Goal: Task Accomplishment & Management: Manage account settings

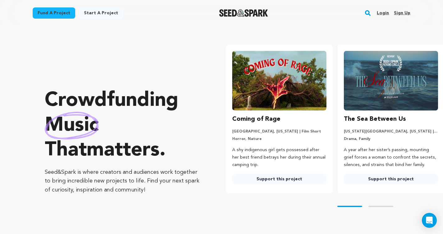
click at [386, 13] on link "Login" at bounding box center [383, 13] width 12 height 10
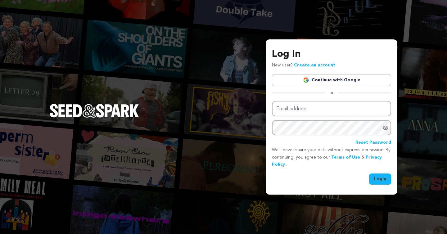
click at [341, 113] on input "Email address" at bounding box center [331, 109] width 119 height 16
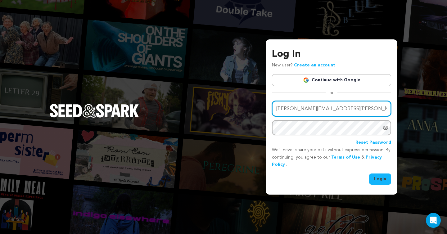
click at [359, 111] on input "neil.tinkham@gmail.comq" at bounding box center [331, 109] width 119 height 16
type input "neil.tinkham@gmail.com"
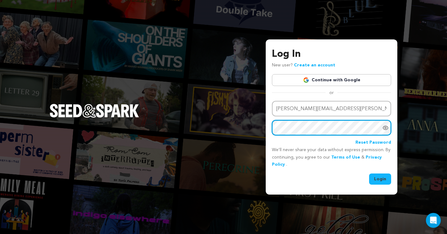
click at [381, 179] on button "Login" at bounding box center [380, 179] width 22 height 11
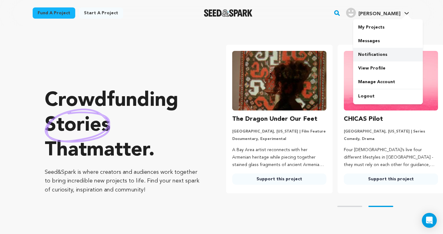
scroll to position [0, 117]
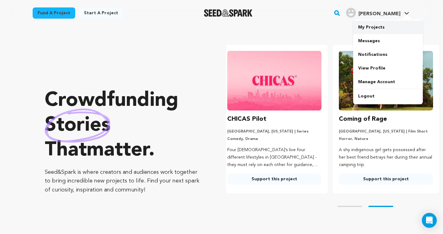
click at [373, 28] on link "My Projects" at bounding box center [388, 28] width 70 height 14
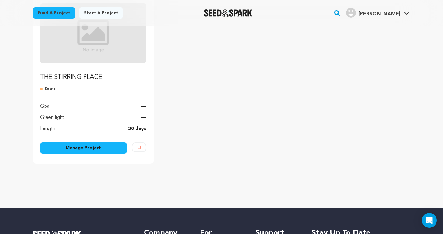
scroll to position [112, 0]
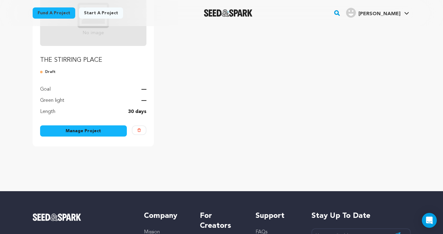
click at [89, 132] on link "Manage Project" at bounding box center [83, 131] width 87 height 11
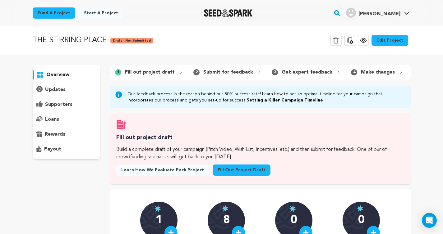
click at [391, 44] on link "Edit Project" at bounding box center [389, 40] width 37 height 11
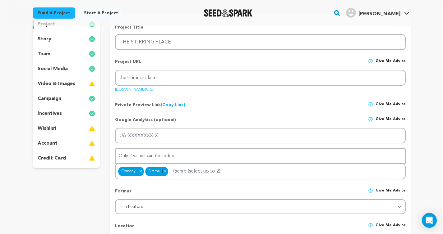
scroll to position [69, 0]
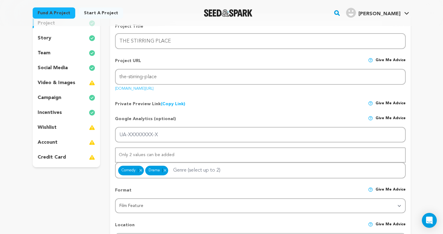
click at [53, 113] on p "incentives" at bounding box center [50, 112] width 24 height 7
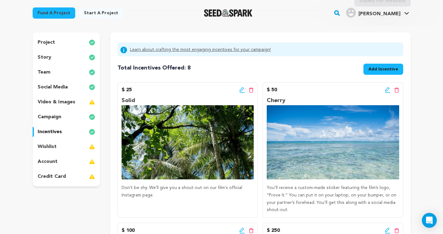
scroll to position [48, 0]
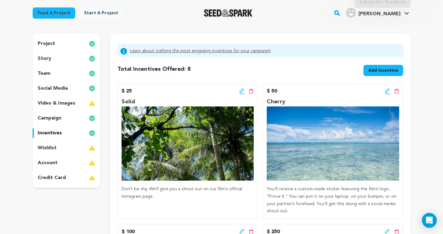
click at [48, 147] on p "wishlist" at bounding box center [47, 147] width 19 height 7
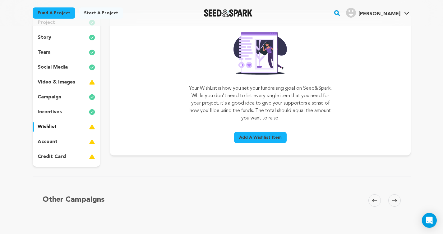
scroll to position [69, 0]
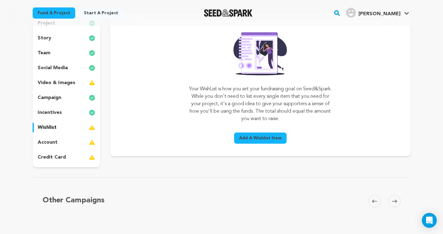
click at [47, 142] on p "account" at bounding box center [48, 142] width 20 height 7
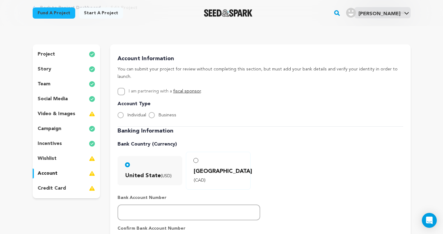
scroll to position [37, 0]
click at [44, 127] on p "campaign" at bounding box center [50, 129] width 24 height 7
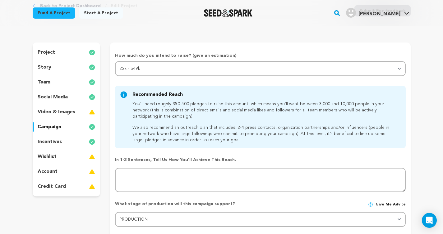
scroll to position [35, 0]
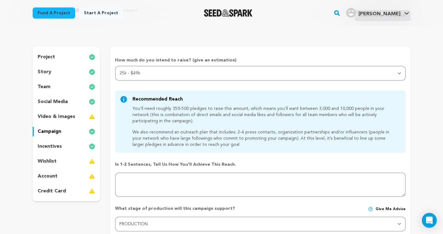
click at [46, 74] on p "story" at bounding box center [45, 71] width 14 height 7
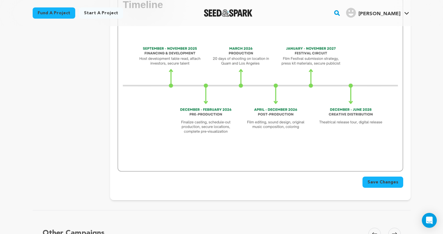
scroll to position [1429, 0]
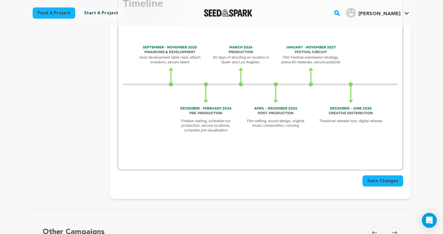
click at [198, 117] on img at bounding box center [260, 88] width 275 height 154
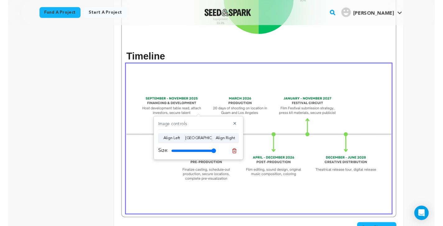
scroll to position [1360, 0]
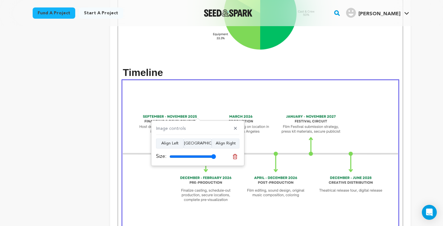
click at [318, 65] on h1 "Timeline" at bounding box center [260, 73] width 275 height 16
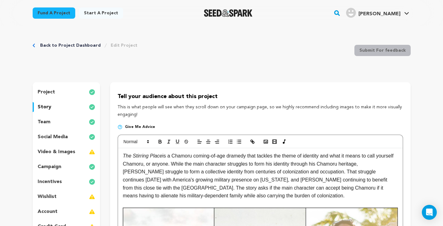
scroll to position [0, 0]
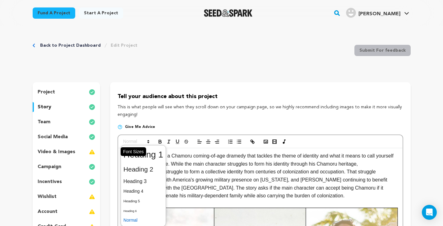
click at [130, 142] on span at bounding box center [136, 141] width 30 height 7
click at [157, 153] on span at bounding box center [143, 154] width 40 height 16
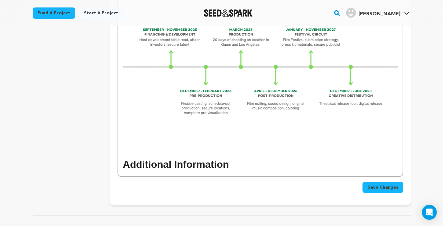
scroll to position [1460, 0]
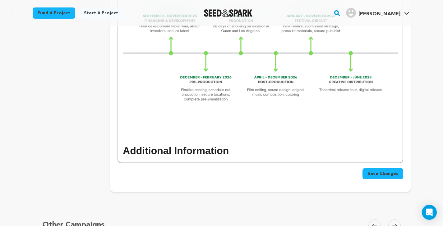
click at [248, 143] on h1 "Additional Information" at bounding box center [260, 151] width 275 height 16
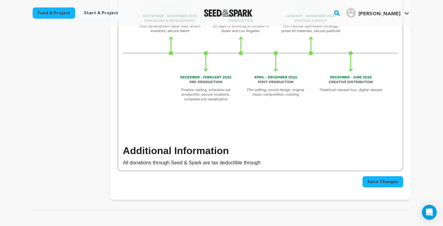
click at [208, 158] on p "All donations through Seed & Spark are tax deductible through" at bounding box center [260, 162] width 275 height 8
click at [229, 158] on p "All donations through Seed & Spark are tax deductible through" at bounding box center [260, 162] width 275 height 8
click at [272, 158] on p "All donations through Seed & Spark are tax-deductible through" at bounding box center [260, 162] width 275 height 8
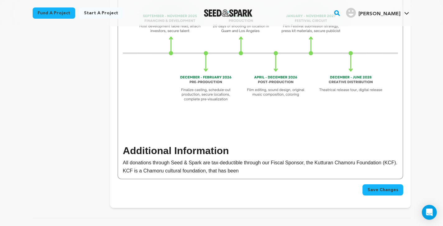
click at [224, 158] on p "All donations through Seed & Spark are tax-deductible through our Fiscal Sponso…" at bounding box center [260, 166] width 275 height 16
click at [256, 158] on p "All donations through Seed & Spark are tax-deductible through our Fiscal Sponso…" at bounding box center [260, 166] width 275 height 16
click at [250, 158] on p "All donations through Seed & Spark are tax-deductible through our Fiscal Sponso…" at bounding box center [260, 166] width 275 height 16
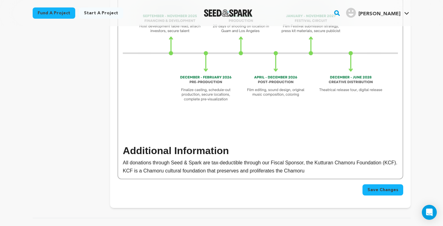
click at [333, 158] on p "All donations through Seed & Spark are tax-deductible through our Fiscal Sponso…" at bounding box center [260, 166] width 275 height 16
click at [352, 158] on p "All donations through Seed & Spark are tax-deductible through our Fiscal Sponso…" at bounding box center [260, 166] width 275 height 16
click at [212, 158] on p "All donations through Seed & Spark are tax-deductible through our Fiscal Sponso…" at bounding box center [260, 166] width 275 height 16
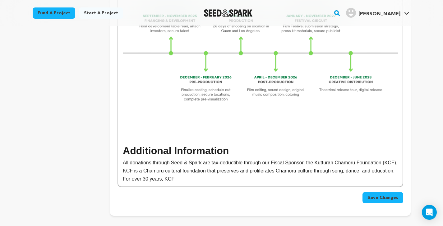
click at [223, 158] on p "All donations through Seed & Spark are tax-deductible through our Fiscal Sponso…" at bounding box center [260, 170] width 275 height 24
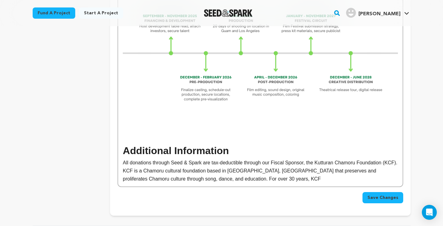
click at [272, 158] on p "All donations through Seed & Spark are tax-deductible through our Fiscal Sponso…" at bounding box center [260, 170] width 275 height 24
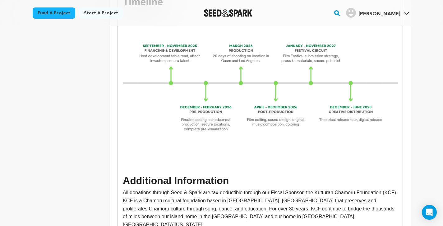
scroll to position [1432, 0]
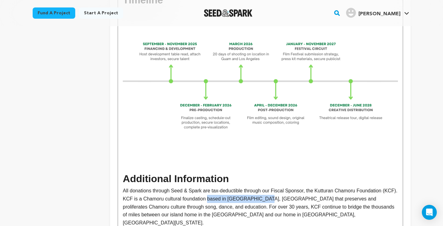
drag, startPoint x: 281, startPoint y: 162, endPoint x: 222, endPoint y: 159, distance: 58.5
click at [222, 186] on p "All donations through Seed & Spark are tax-deductible through our Fiscal Sponso…" at bounding box center [260, 206] width 275 height 40
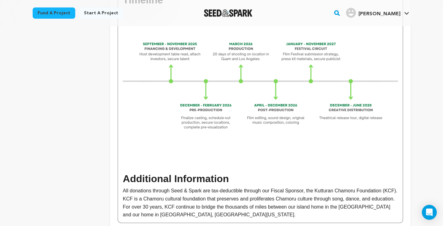
click at [382, 186] on p "All donations through Seed & Spark are tax-deductible through our Fiscal Sponso…" at bounding box center [260, 202] width 275 height 32
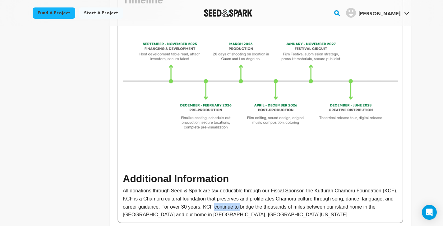
drag, startPoint x: 275, startPoint y: 171, endPoint x: 247, endPoint y: 169, distance: 27.7
click at [247, 186] on p "All donations through Seed & Spark are tax-deductible through our Fiscal Sponso…" at bounding box center [260, 202] width 275 height 32
click at [352, 186] on p "All donations through Seed & Spark are tax-deductible through our Fiscal Sponso…" at bounding box center [260, 202] width 275 height 32
click at [167, 186] on p "All donations through Seed & Spark are tax-deductible through our Fiscal Sponso…" at bounding box center [260, 202] width 275 height 32
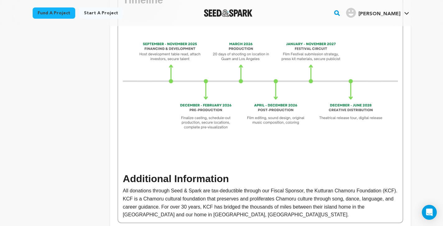
click at [167, 186] on p "All donations through Seed & Spark are tax-deductible through our Fiscal Sponso…" at bounding box center [260, 202] width 275 height 32
click at [284, 186] on p "All donations through Seed & Spark are tax-deductible through our Fiscal Sponso…" at bounding box center [260, 202] width 275 height 32
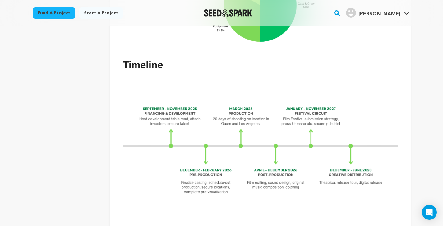
scroll to position [1380, 0]
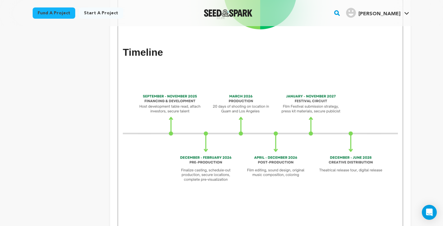
click at [245, 163] on img at bounding box center [260, 137] width 275 height 154
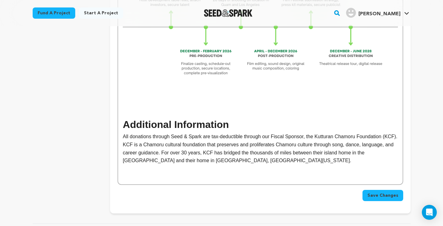
scroll to position [1487, 0]
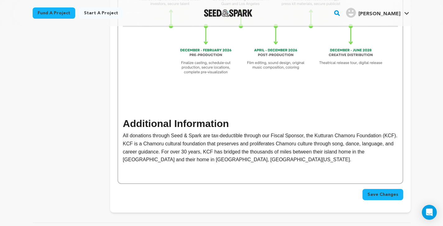
click at [282, 163] on p at bounding box center [260, 167] width 275 height 8
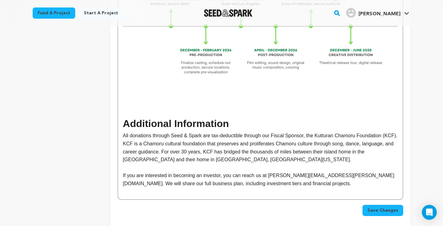
click at [352, 131] on p "All donations through Seed & Spark are tax-deductible through our Fiscal Sponso…" at bounding box center [260, 147] width 275 height 32
drag, startPoint x: 324, startPoint y: 138, endPoint x: 271, endPoint y: 137, distance: 53.4
click at [271, 171] on p "If you are interested in becoming an investor, you can reach us at neil.tinkham…" at bounding box center [260, 179] width 275 height 16
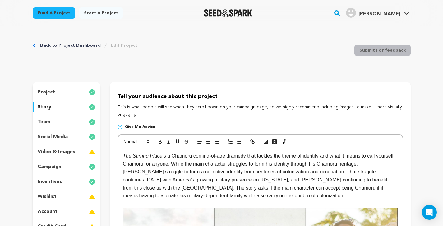
scroll to position [0, 0]
click at [251, 141] on icon "button" at bounding box center [251, 141] width 2 height 2
click at [177, 141] on icon "button" at bounding box center [178, 142] width 6 height 6
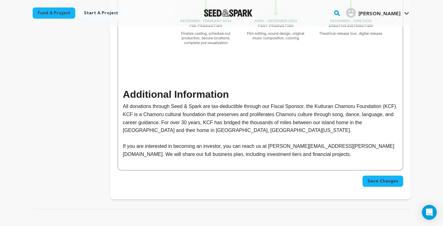
scroll to position [1512, 0]
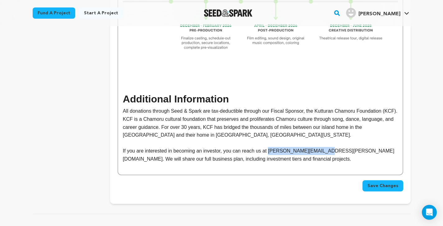
drag, startPoint x: 324, startPoint y: 114, endPoint x: 271, endPoint y: 112, distance: 53.5
click at [271, 147] on p "If you are interested in becoming an investor, you can reach us at neil.tinkham…" at bounding box center [260, 155] width 275 height 16
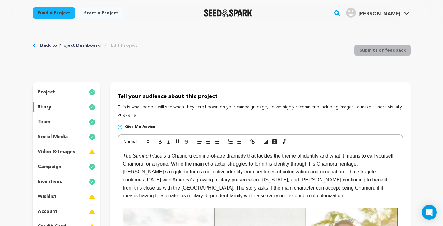
scroll to position [0, 0]
click at [177, 142] on icon "button" at bounding box center [178, 142] width 6 height 6
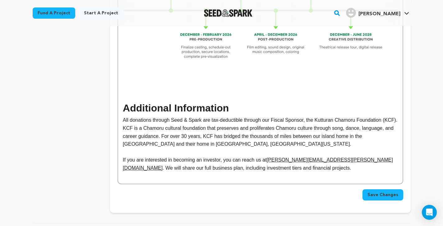
scroll to position [1486, 0]
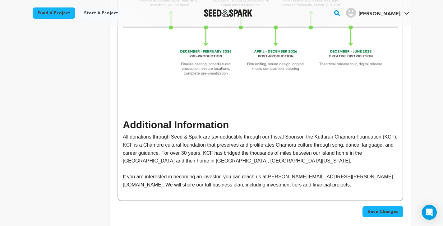
click at [343, 172] on p "If you are interested in becoming an investor, you can reach us at neil.tinkham…" at bounding box center [260, 180] width 275 height 16
click at [241, 172] on p "If you are interested in becoming an investor, you can reach us at neil.tinkham…" at bounding box center [260, 180] width 275 height 16
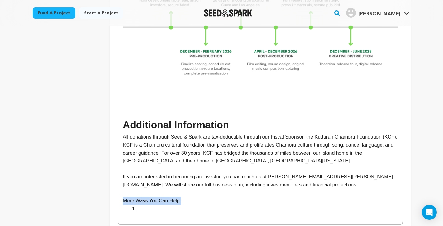
drag, startPoint x: 183, startPoint y: 164, endPoint x: 121, endPoint y: 162, distance: 62.5
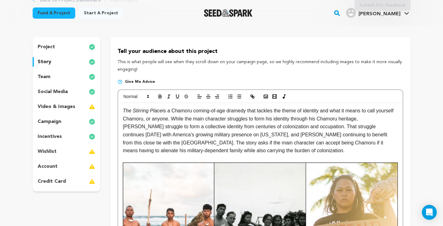
scroll to position [43, 0]
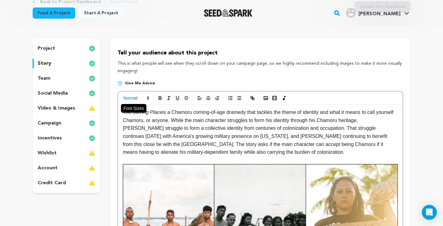
click at [138, 100] on span at bounding box center [136, 97] width 30 height 7
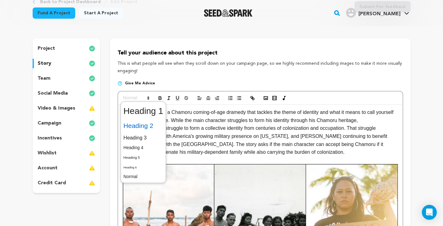
click at [154, 128] on span at bounding box center [143, 125] width 40 height 13
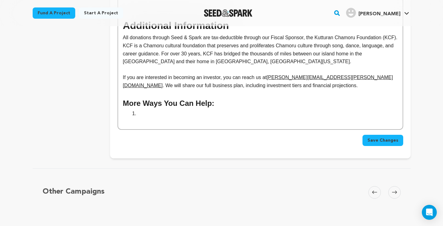
scroll to position [1523, 0]
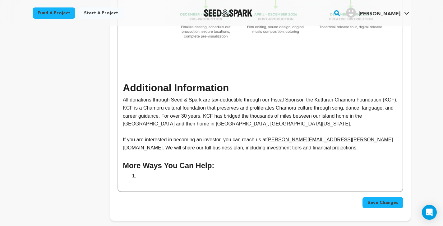
click at [183, 172] on li at bounding box center [263, 176] width 267 height 8
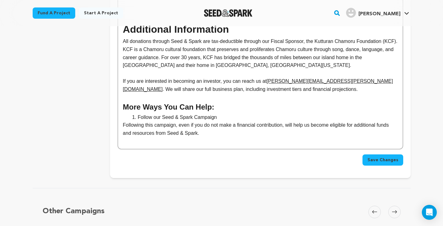
scroll to position [1582, 0]
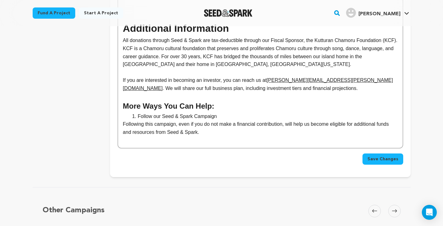
click at [123, 120] on p "Following this campaign, even if you do not make a financial contribution, will…" at bounding box center [260, 128] width 275 height 16
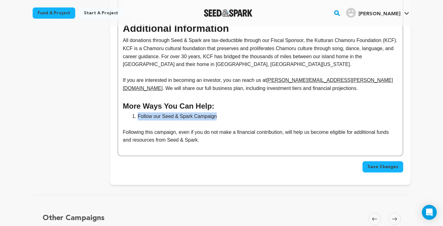
drag, startPoint x: 217, startPoint y: 78, endPoint x: 139, endPoint y: 76, distance: 78.3
click at [138, 112] on li "Follow our Seed & Spark Campaign" at bounding box center [263, 116] width 267 height 8
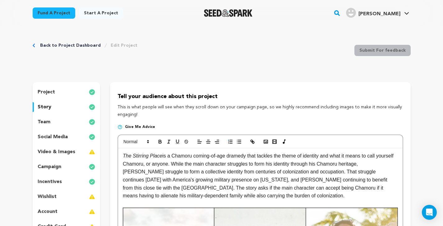
scroll to position [0, 0]
click at [161, 140] on icon "button" at bounding box center [160, 141] width 2 height 2
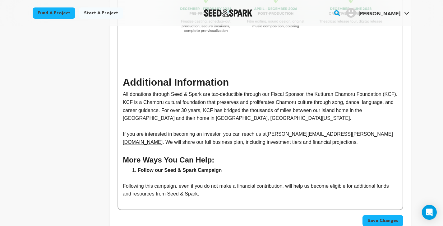
scroll to position [1525, 0]
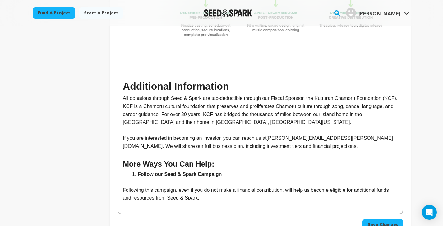
click at [210, 186] on p "Following this campaign, even if you do not make a financial contribution, will…" at bounding box center [260, 194] width 275 height 16
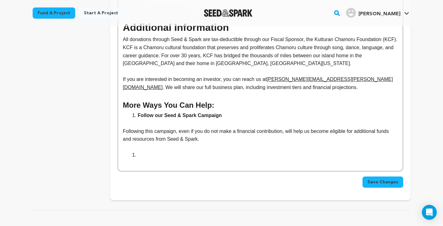
scroll to position [1589, 0]
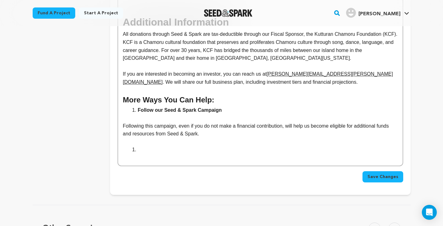
click at [145, 145] on li at bounding box center [263, 149] width 267 height 8
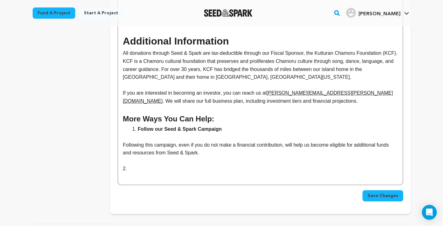
scroll to position [1569, 0]
click at [133, 125] on li "Follow our Seed & Spark Campaign" at bounding box center [263, 129] width 267 height 8
click at [234, 125] on li "Follow our Seed & Spark Campaign" at bounding box center [263, 129] width 267 height 8
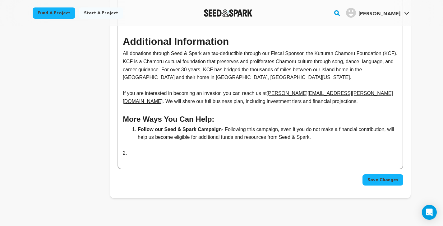
click at [123, 149] on p "2." at bounding box center [260, 153] width 275 height 8
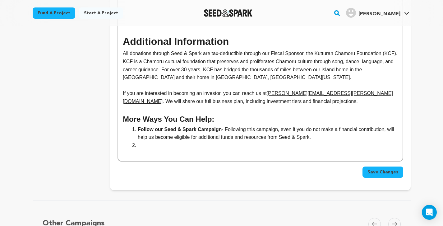
click at [229, 125] on li "Follow our Seed & Spark Campaign - Following this campaign, even if you do not …" at bounding box center [263, 133] width 267 height 16
click at [154, 141] on li at bounding box center [263, 145] width 267 height 8
drag, startPoint x: 195, startPoint y: 106, endPoint x: 139, endPoint y: 106, distance: 56.9
click at [139, 141] on li "Follow us on Social Media" at bounding box center [263, 145] width 267 height 8
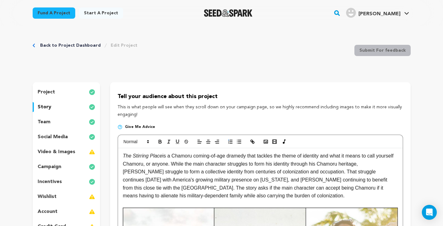
scroll to position [0, 0]
click at [161, 141] on icon "button" at bounding box center [160, 142] width 6 height 6
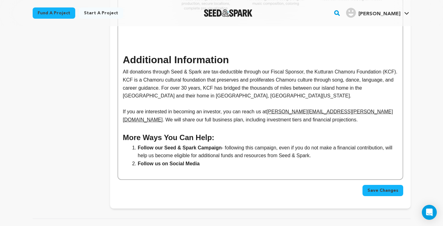
scroll to position [1552, 0]
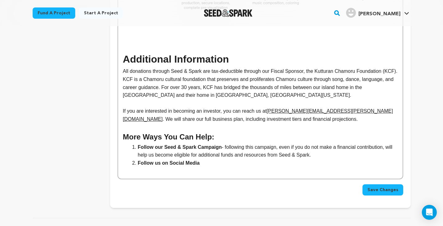
click at [223, 159] on li "Follow us on Social Media" at bounding box center [263, 163] width 267 height 8
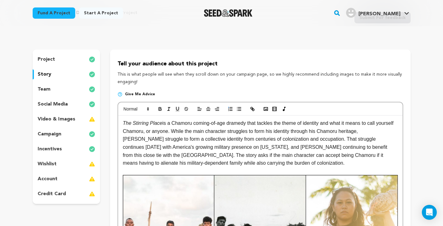
scroll to position [32, 0]
click at [160, 110] on icon "button" at bounding box center [160, 110] width 2 height 2
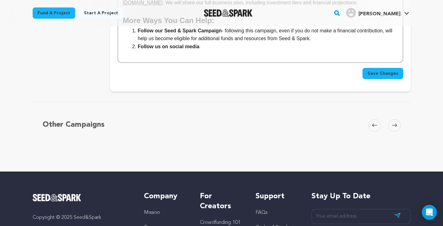
scroll to position [1576, 0]
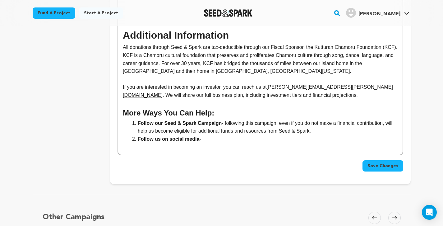
click at [227, 119] on li "Follow our Seed & Spark Campaign - following this campaign, even if you do not …" at bounding box center [263, 127] width 267 height 16
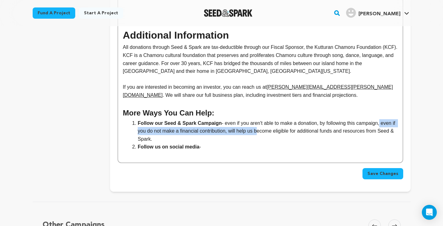
drag, startPoint x: 261, startPoint y: 92, endPoint x: 381, endPoint y: 84, distance: 120.6
click at [381, 119] on li "Follow our Seed & Spark Campaign - even if you aren't able to make a donation, …" at bounding box center [263, 131] width 267 height 24
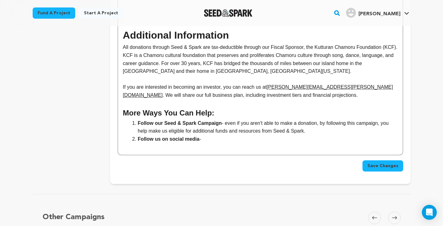
click at [304, 119] on li "Follow our Seed & Spark Campaign - even if you aren't able to make a donation, …" at bounding box center [263, 127] width 267 height 16
click at [302, 119] on li "Follow our Seed & Spark Campaign - even if you aren't able to make a donation, …" at bounding box center [263, 127] width 267 height 16
click at [220, 135] on li "Follow us on social media -" at bounding box center [263, 139] width 267 height 8
click at [204, 135] on li "Follow us on social media - we're on Instrgam @thestirringplacemovie" at bounding box center [263, 139] width 267 height 8
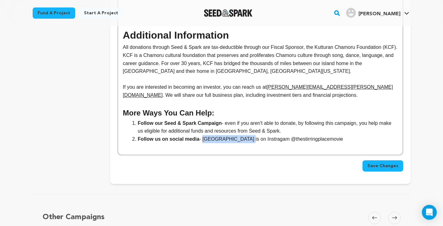
drag, startPoint x: 243, startPoint y: 100, endPoint x: 204, endPoint y: 99, distance: 38.5
click at [204, 135] on li "Follow us on social media - The Stirring Place is on Instragam @thestirringplac…" at bounding box center [263, 139] width 267 height 8
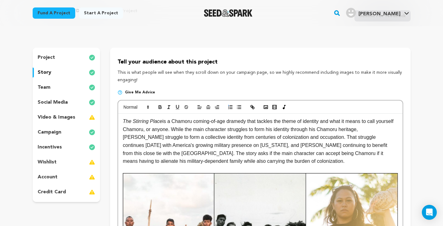
scroll to position [41, 0]
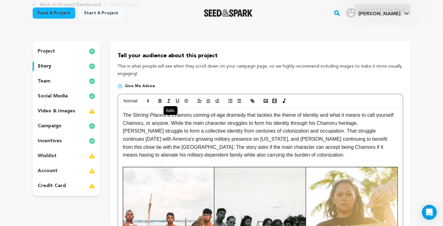
click at [169, 101] on icon "button" at bounding box center [169, 101] width 6 height 6
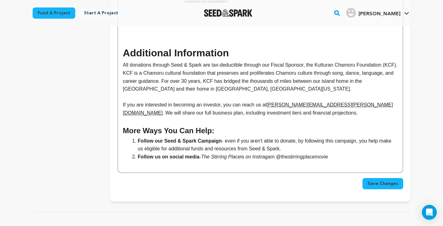
scroll to position [1559, 0]
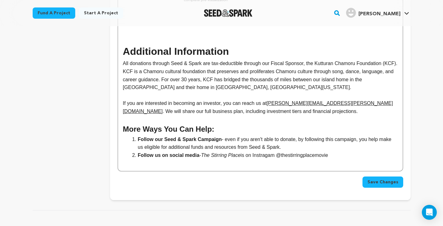
click at [345, 151] on li "Follow us on social media - The Stirring Place is on Instragam @thestirringplac…" at bounding box center [263, 155] width 267 height 8
click at [272, 151] on li "Follow us on social media - The Stirring Place is on Instragam @thestirringplac…" at bounding box center [263, 155] width 267 height 8
click at [348, 151] on li "Follow us on social media - The Stirring Place is on Instragram @thestirringpla…" at bounding box center [263, 155] width 267 height 8
click at [352, 135] on li "Follow our Seed & Spark Campaign - even if you aren't able to donate, by follow…" at bounding box center [263, 143] width 267 height 16
click at [309, 135] on li "Follow our Seed & Spark Campaign - even if you aren't able to donate, by follow…" at bounding box center [263, 143] width 267 height 16
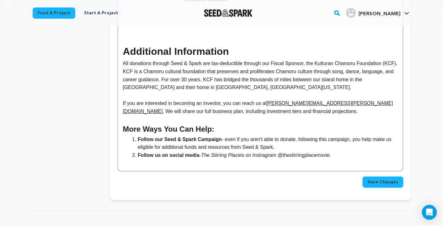
click at [366, 135] on li "Follow our Seed & Spark Campaign - even if you aren't able to donate, following…" at bounding box center [263, 143] width 267 height 16
click at [341, 151] on li "Follow us on social media - The Stirring Place is on Instragram @thestirringpla…" at bounding box center [263, 155] width 267 height 8
click at [267, 151] on li "Follow us on social media - The Stirring Place is on Instragram @thestirringpla…" at bounding box center [263, 155] width 267 height 8
click at [341, 151] on li "Follow us on social media - The Stirring Place is on Instagram @thestirringplac…" at bounding box center [263, 155] width 267 height 8
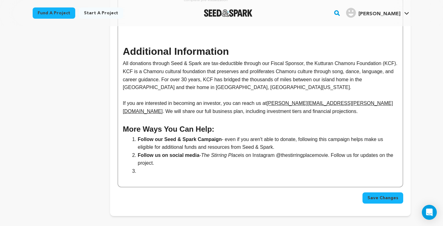
click at [138, 136] on strong "Follow our Seed & Spark Campaign" at bounding box center [180, 138] width 84 height 5
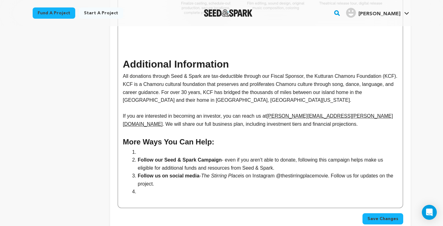
scroll to position [1544, 0]
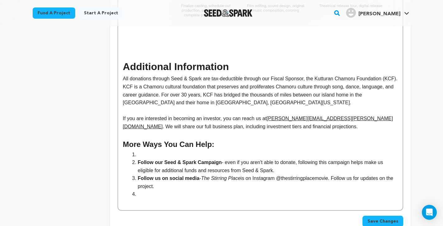
click at [138, 190] on li at bounding box center [263, 194] width 267 height 8
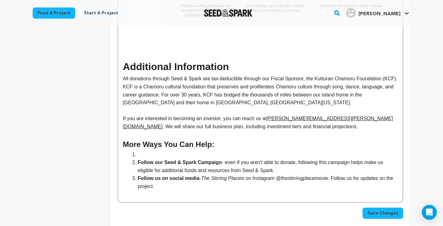
click at [142, 150] on li at bounding box center [263, 154] width 267 height 8
drag, startPoint x: 176, startPoint y: 115, endPoint x: 138, endPoint y: 114, distance: 37.9
click at [138, 150] on li "Spread the word" at bounding box center [263, 154] width 267 height 8
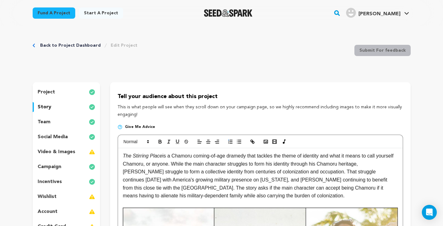
scroll to position [0, 0]
click at [159, 142] on icon "button" at bounding box center [160, 142] width 2 height 2
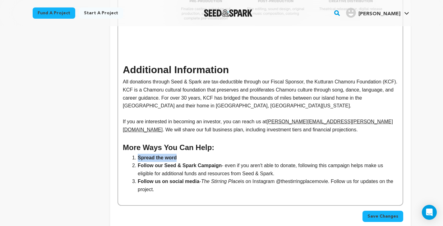
scroll to position [1542, 0]
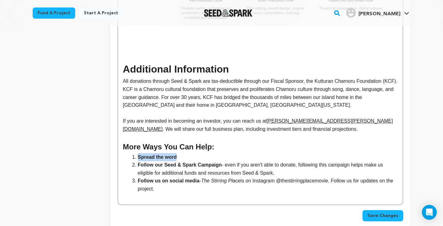
click at [201, 153] on li "Spread the word" at bounding box center [263, 157] width 267 height 8
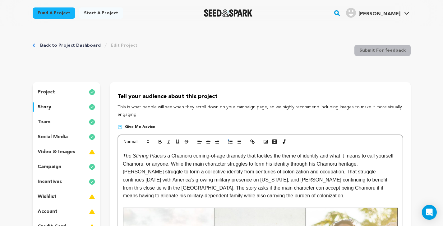
scroll to position [0, 0]
click at [161, 143] on icon "button" at bounding box center [160, 142] width 6 height 6
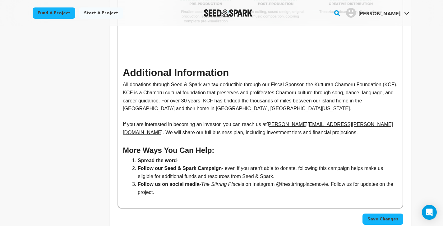
scroll to position [42, 0]
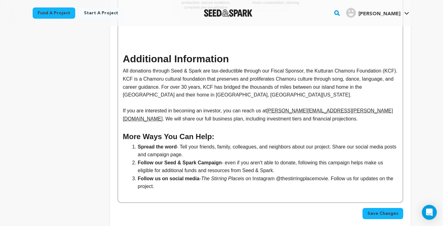
scroll to position [1551, 0]
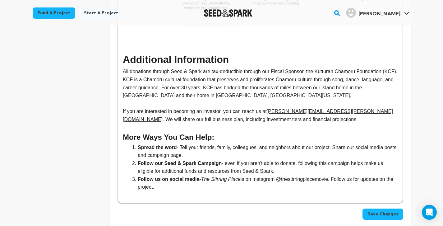
click at [185, 143] on li "Spread the word - Tell your friends, family, colleagues, and neighbors about ou…" at bounding box center [263, 151] width 267 height 16
click at [191, 143] on li "Spread the word - tell your friends, family, colleagues, and neighbors about ou…" at bounding box center [263, 151] width 267 height 16
click at [236, 143] on li "Spread the word - tell everyone you know who might be interested in this projec…" at bounding box center [263, 151] width 267 height 16
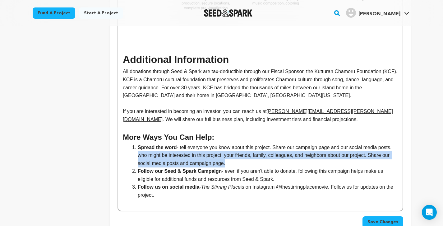
drag, startPoint x: 228, startPoint y: 125, endPoint x: 113, endPoint y: 113, distance: 115.6
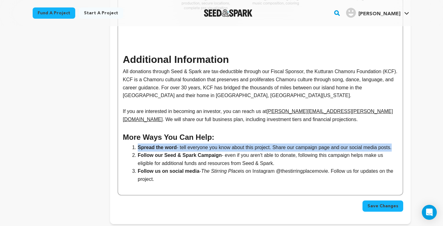
drag, startPoint x: 397, startPoint y: 109, endPoint x: 126, endPoint y: 109, distance: 270.9
click at [126, 143] on ol "Spread the word - tell everyone you know about this project. Share our campaign…" at bounding box center [260, 163] width 275 height 40
copy li "Spread the word - tell everyone you know about this project. Share our campaign…"
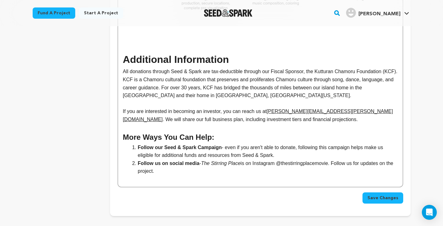
click at [177, 159] on li "Follow us on social media - The Stirring Place is on Instagram @thestirringplac…" at bounding box center [263, 167] width 267 height 16
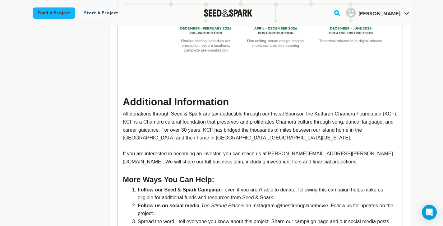
scroll to position [1509, 0]
drag, startPoint x: 175, startPoint y: 184, endPoint x: 138, endPoint y: 182, distance: 36.4
click at [138, 217] on li "Spread the word - tell everyone you know about this project. Share our campaign…" at bounding box center [263, 221] width 267 height 8
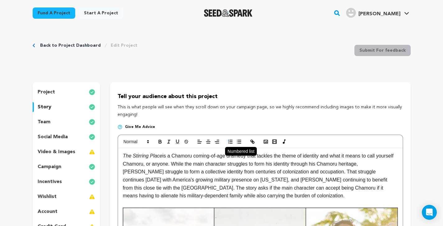
scroll to position [0, 0]
click at [158, 140] on icon "button" at bounding box center [160, 142] width 6 height 6
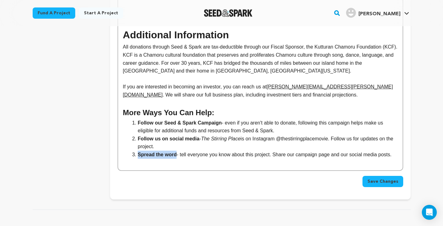
scroll to position [1562, 0]
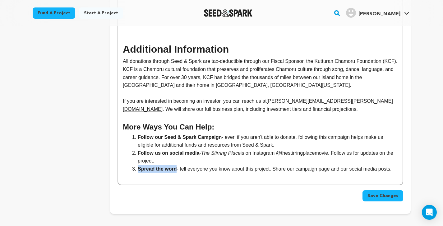
click at [240, 165] on li "Spread the word - tell everyone you know about this project. Share our campaign…" at bounding box center [263, 169] width 267 height 8
click at [138, 149] on li "Follow us on social media - The Stirring Place is on Instagram @thestirringplac…" at bounding box center [263, 157] width 267 height 16
click at [242, 149] on li "Follow us on social media - The Stirring Place is on Instagram @thestirringplac…" at bounding box center [263, 157] width 267 height 16
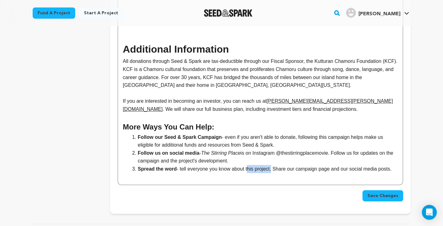
drag, startPoint x: 274, startPoint y: 130, endPoint x: 249, endPoint y: 126, distance: 25.5
click at [249, 165] on li "Spread the word - tell everyone you know about this project. Share our campaign…" at bounding box center [263, 169] width 267 height 8
click at [386, 165] on li "Spread the word - tell everyone you know about this! Share our campaign page an…" at bounding box center [263, 169] width 267 height 8
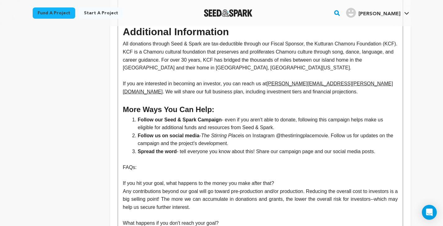
scroll to position [1578, 0]
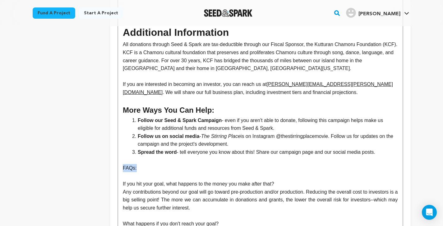
drag, startPoint x: 136, startPoint y: 129, endPoint x: 117, endPoint y: 128, distance: 19.3
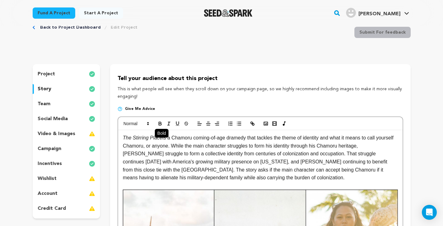
scroll to position [21, 0]
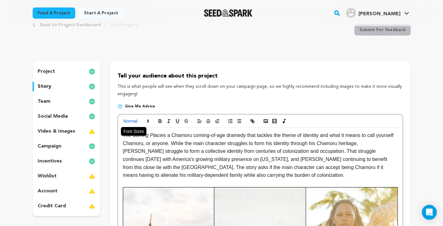
click at [141, 120] on span at bounding box center [136, 120] width 30 height 7
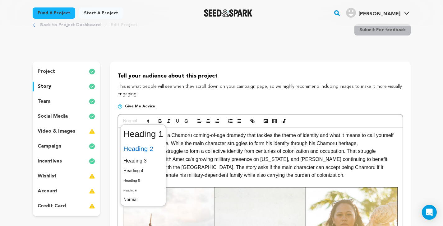
click at [144, 150] on span at bounding box center [143, 148] width 40 height 13
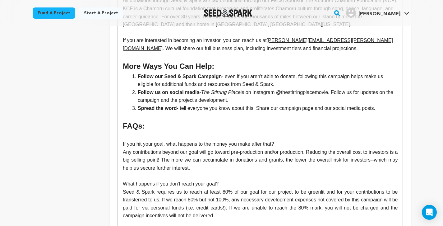
scroll to position [1608, 0]
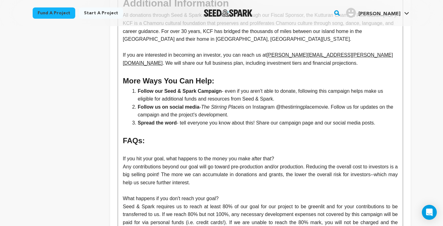
click at [203, 186] on p at bounding box center [260, 190] width 275 height 8
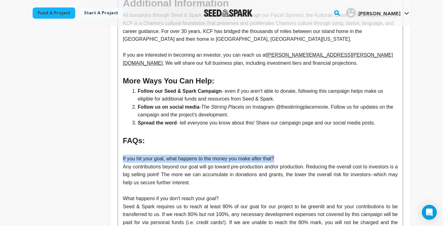
drag, startPoint x: 278, startPoint y: 118, endPoint x: 120, endPoint y: 116, distance: 157.5
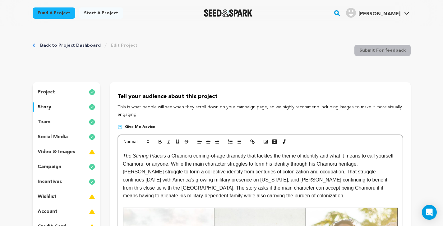
scroll to position [0, 0]
click at [159, 141] on icon "button" at bounding box center [160, 142] width 2 height 2
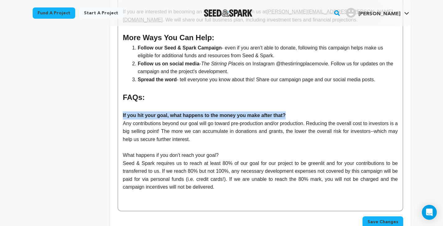
scroll to position [1651, 0]
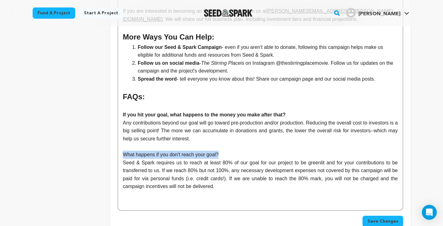
drag, startPoint x: 222, startPoint y: 113, endPoint x: 121, endPoint y: 113, distance: 100.4
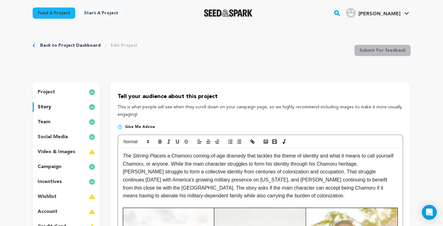
scroll to position [0, 0]
click at [160, 141] on icon "button" at bounding box center [160, 142] width 6 height 6
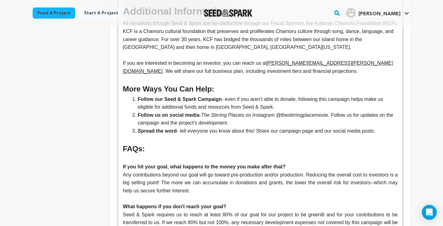
scroll to position [1601, 0]
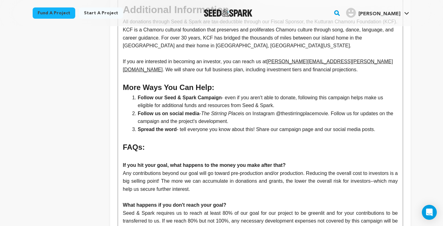
click at [242, 201] on p "What happens if you don't reach your goal?" at bounding box center [260, 205] width 275 height 8
click at [124, 169] on p "Any contributions beyond our goal will go toward pre-production and/or producti…" at bounding box center [260, 181] width 275 height 24
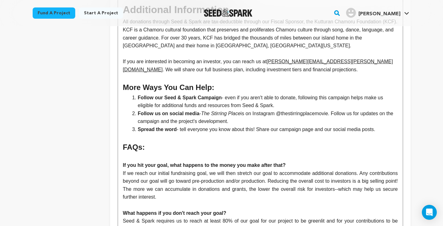
click at [390, 169] on p "If we reach our initial fundraising goal, we will then stretch our goal to acco…" at bounding box center [260, 185] width 275 height 32
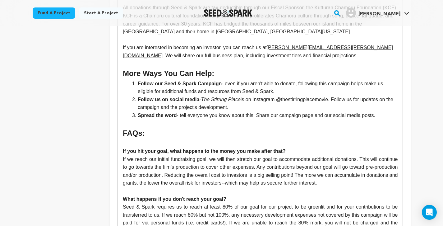
scroll to position [1625, 0]
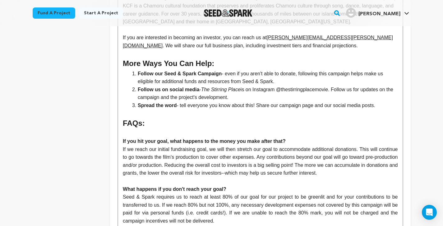
click at [231, 145] on p "If we reach our initial fundraising goal, we will then stretch our goal to acco…" at bounding box center [260, 161] width 275 height 32
click at [284, 145] on p "If we reach our initial fundraising goal, we will then stretch our goal to acco…" at bounding box center [260, 161] width 275 height 32
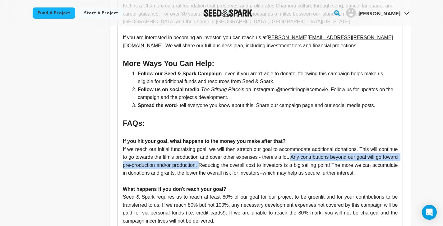
drag, startPoint x: 234, startPoint y: 124, endPoint x: 318, endPoint y: 117, distance: 84.5
click at [319, 145] on p "If we reach our initial fundraising goal, we will then stretch our goal to acco…" at bounding box center [260, 161] width 275 height 32
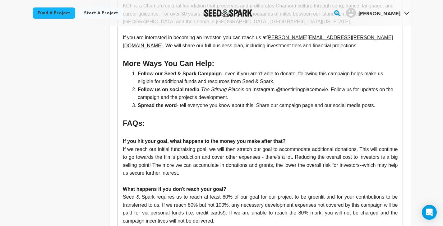
click at [382, 145] on p "If we reach our initial fundraising goal, we will then stretch our goal to acco…" at bounding box center [260, 161] width 275 height 32
click at [329, 145] on p "If we reach our initial fundraising goal, we will then stretch our goal to acco…" at bounding box center [260, 161] width 275 height 32
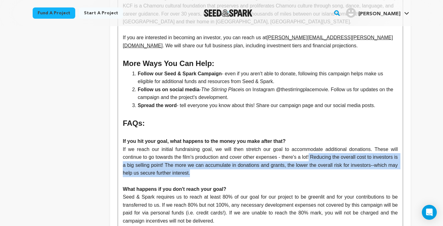
drag, startPoint x: 329, startPoint y: 117, endPoint x: 332, endPoint y: 134, distance: 17.4
click at [332, 145] on p "If we reach our initial fundraising goal, we will then stretch our goal to acco…" at bounding box center [260, 161] width 275 height 32
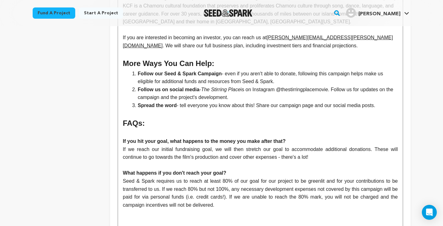
click at [227, 145] on p "If we reach our initial fundraising goal, we will then stretch our goal to acco…" at bounding box center [260, 153] width 275 height 16
click at [317, 145] on p "If we reach our initial fundraising goal, we can then stretch our goal to accom…" at bounding box center [260, 153] width 275 height 16
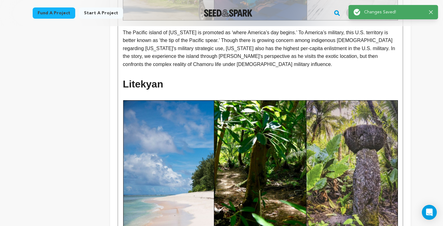
scroll to position [0, 0]
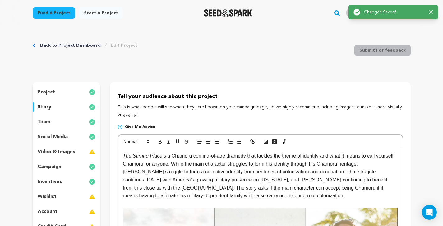
click at [430, 12] on icon "button" at bounding box center [431, 12] width 4 height 4
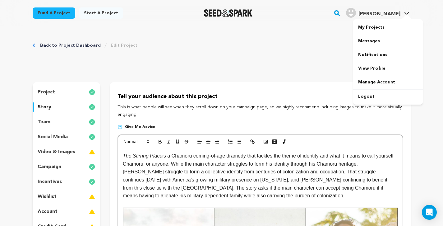
click at [408, 12] on icon at bounding box center [406, 13] width 5 height 3
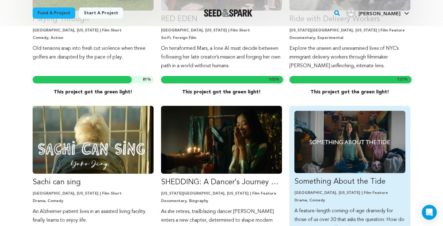
scroll to position [1724, 0]
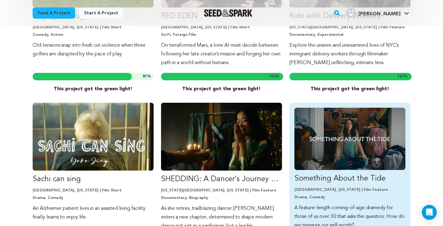
click at [340, 124] on img "Fund Something About the Tide" at bounding box center [349, 139] width 111 height 62
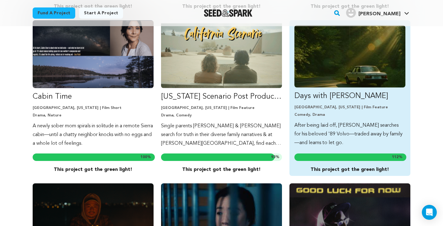
scroll to position [828, 0]
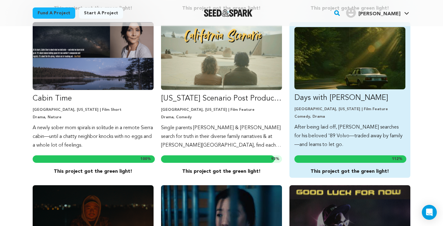
click at [336, 58] on img "Fund Days with Dandekar" at bounding box center [349, 58] width 111 height 62
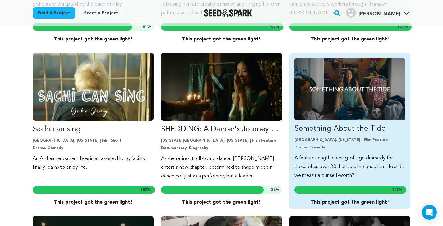
scroll to position [1774, 0]
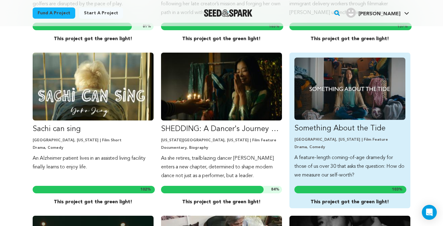
click at [358, 99] on img "Fund Something About the Tide" at bounding box center [349, 88] width 111 height 62
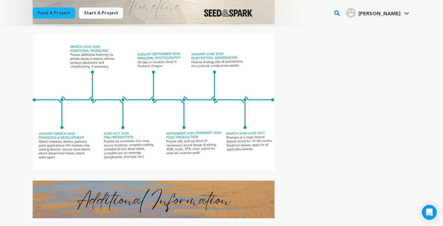
scroll to position [3227, 0]
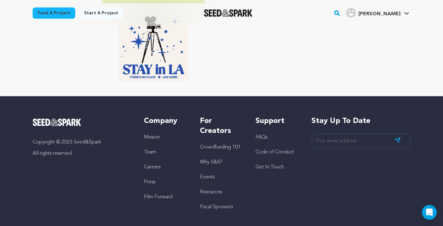
scroll to position [4933, 0]
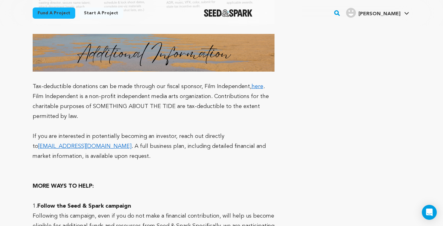
scroll to position [3393, 0]
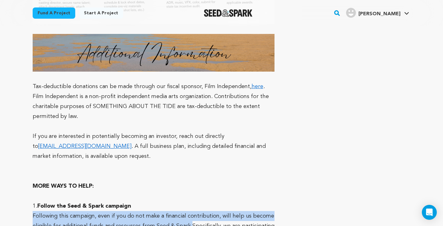
drag, startPoint x: 188, startPoint y: 75, endPoint x: 23, endPoint y: 64, distance: 164.7
copy p "Following this campaign, even if you do not make a financial contribution, will…"
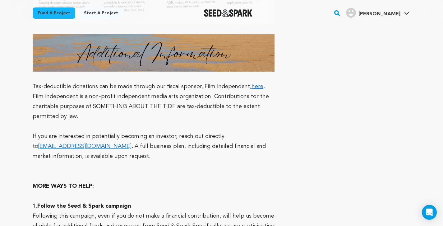
drag, startPoint x: 109, startPoint y: 183, endPoint x: 29, endPoint y: 174, distance: 81.0
copy p "Tell your friends, family, colleagues, and neighbors about our project. Share o…"
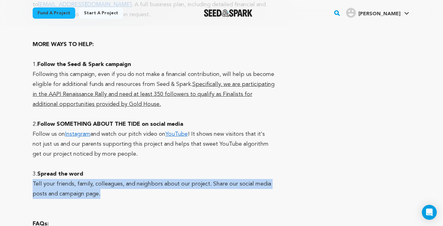
scroll to position [3534, 0]
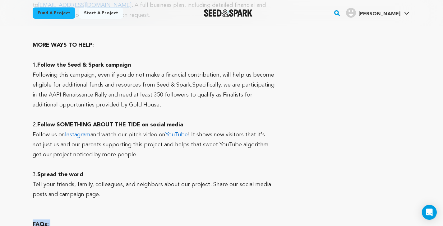
drag, startPoint x: 33, startPoint y: 72, endPoint x: 275, endPoint y: 206, distance: 276.9
copy div "FAQs: If you hit your goal, what happens to the money you make after that? Any …"
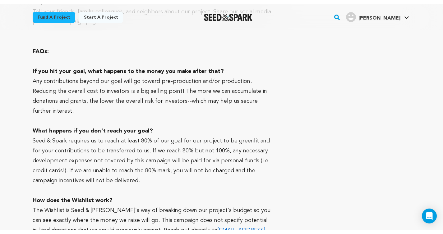
scroll to position [3711, 0]
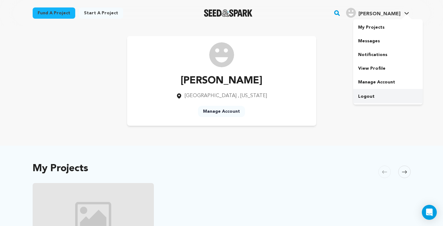
click at [371, 97] on link "Logout" at bounding box center [388, 96] width 70 height 14
